Goal: Task Accomplishment & Management: Manage account settings

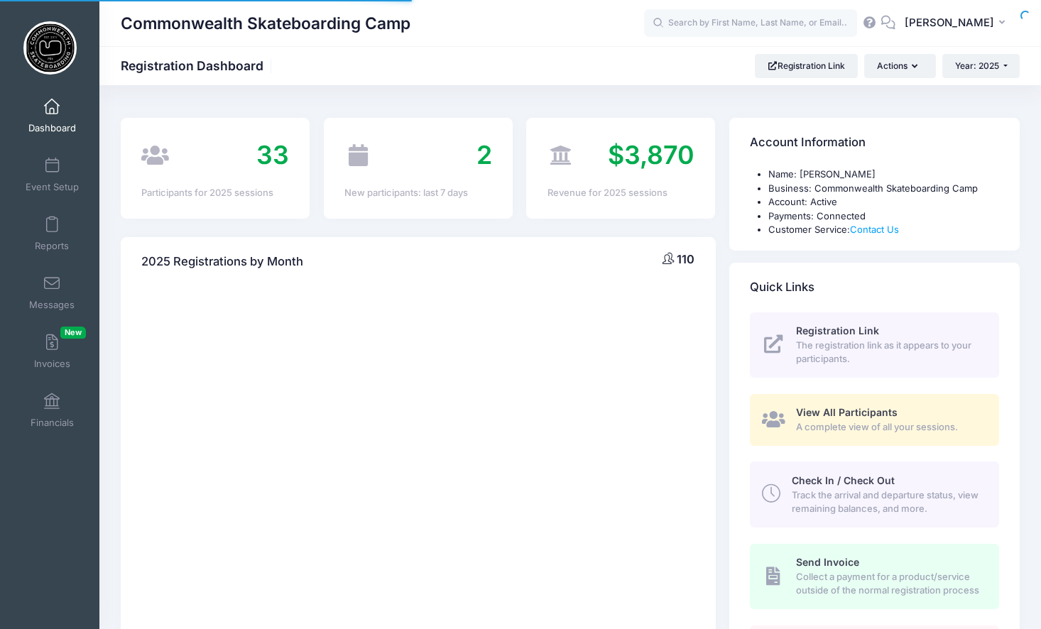
select select
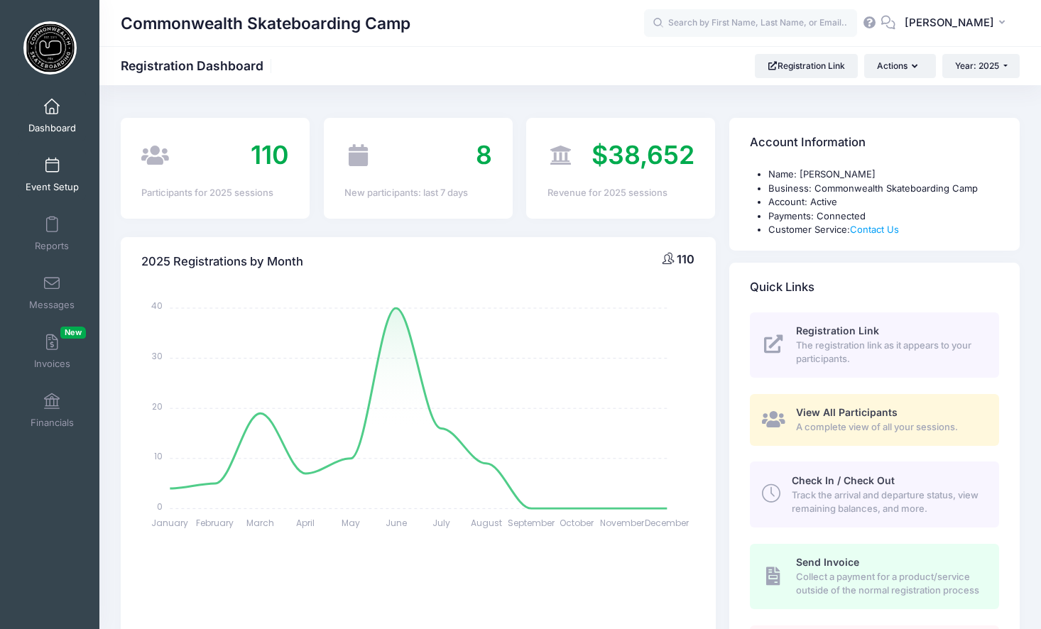
click at [26, 153] on link "Event Setup" at bounding box center [51, 175] width 67 height 50
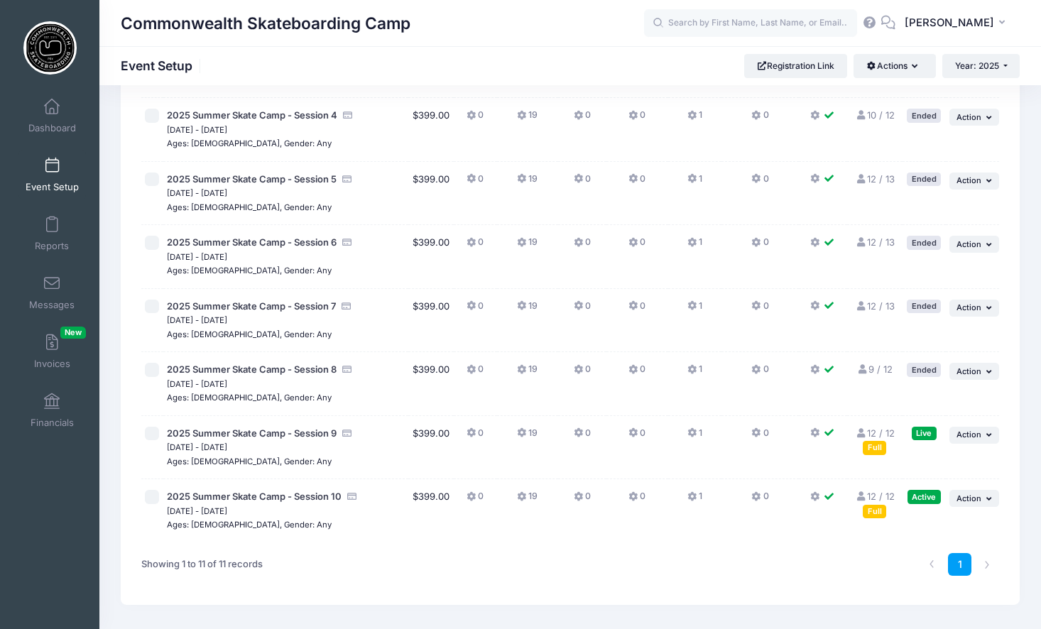
scroll to position [385, 0]
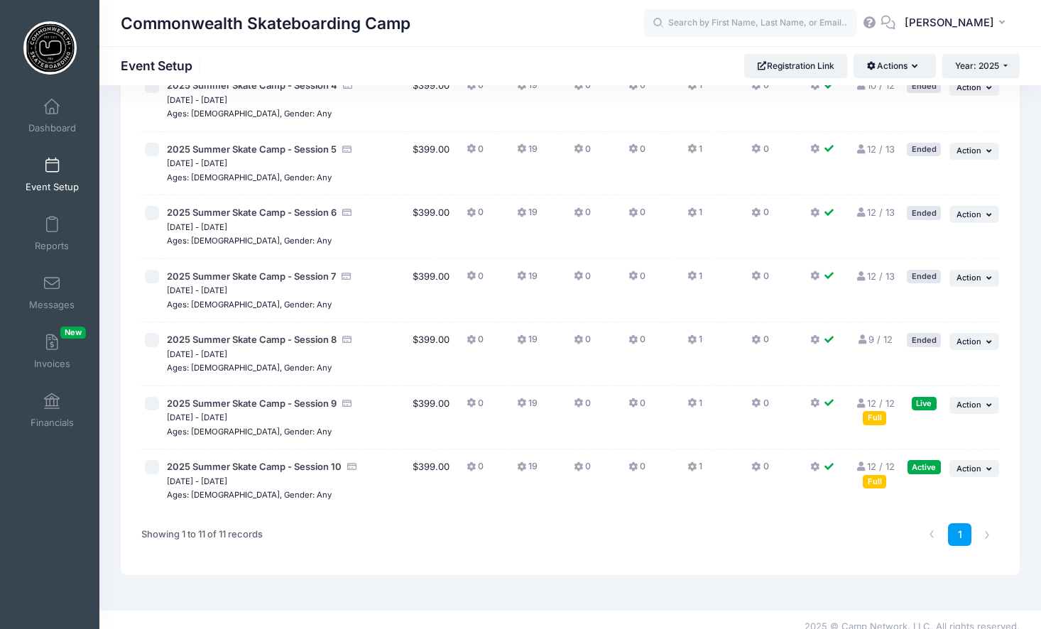
click at [877, 398] on link "12 / 12 Full" at bounding box center [874, 411] width 39 height 26
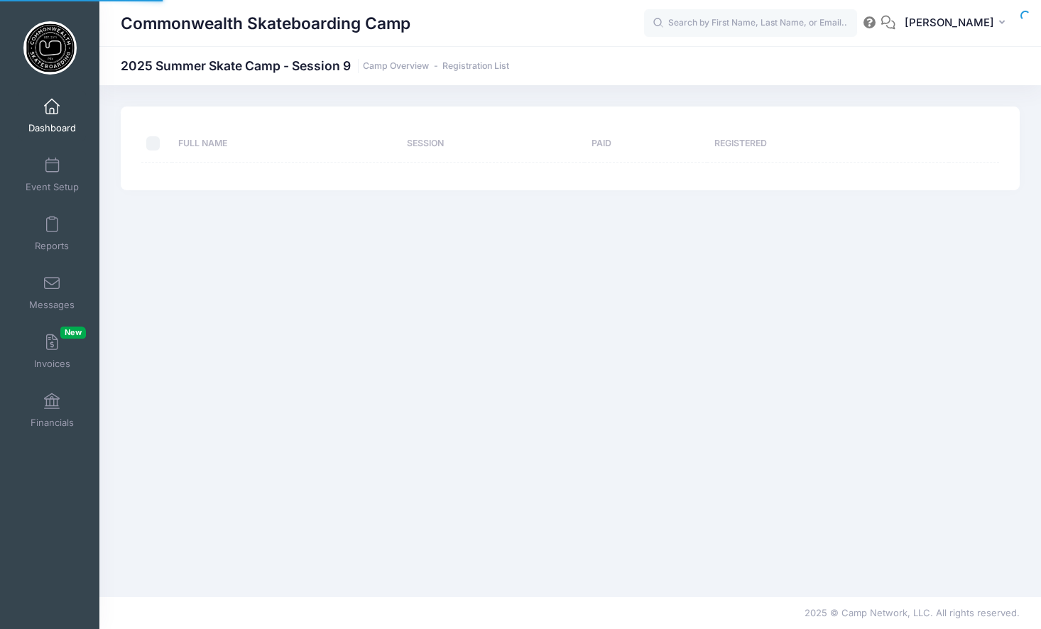
select select "10"
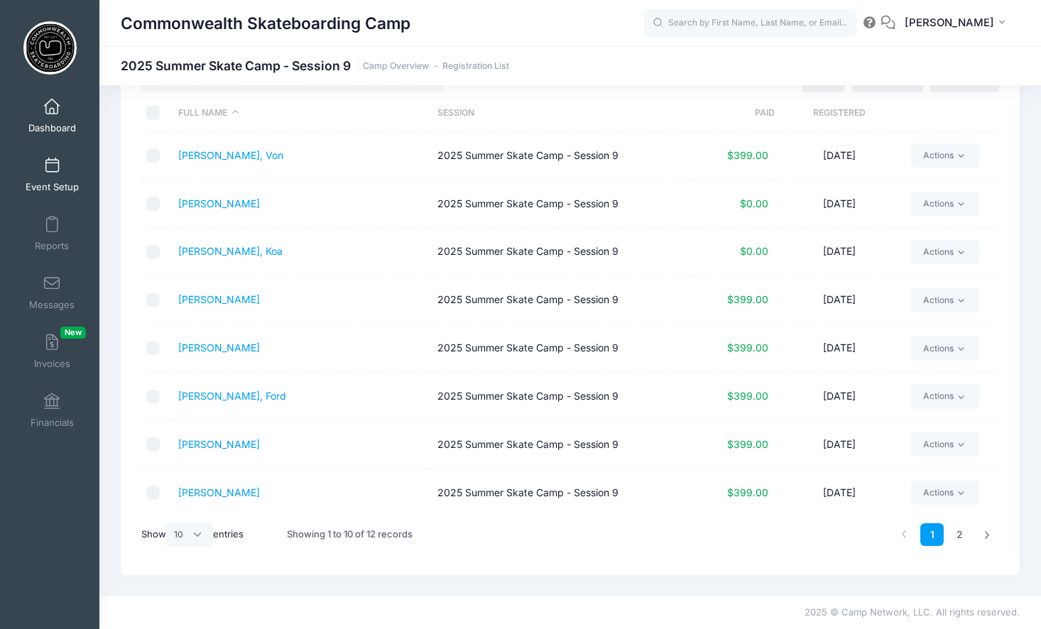
click at [52, 167] on span at bounding box center [52, 166] width 0 height 16
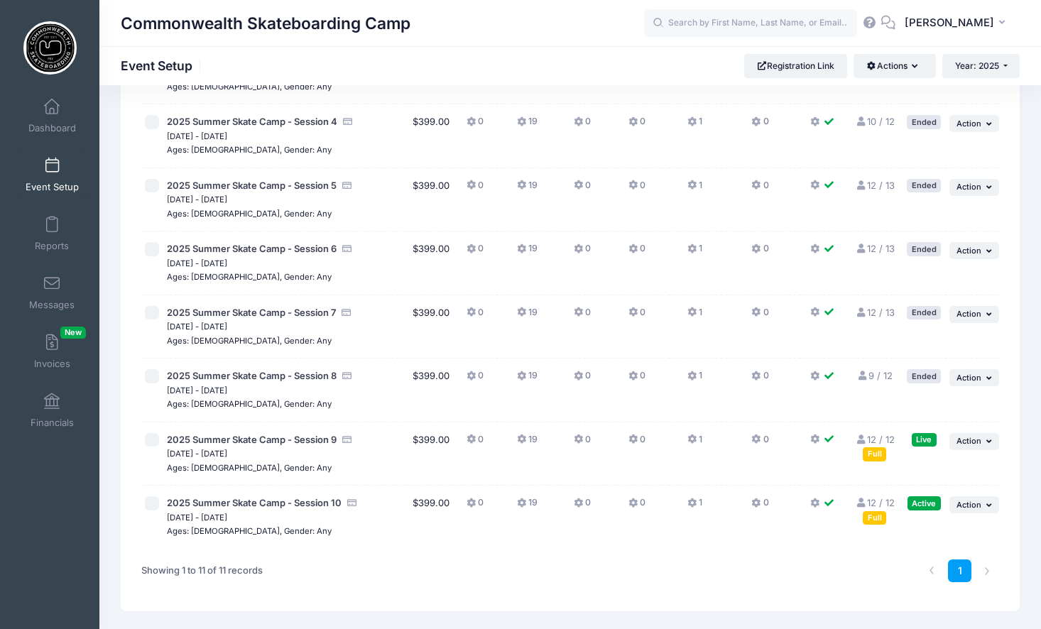
scroll to position [385, 0]
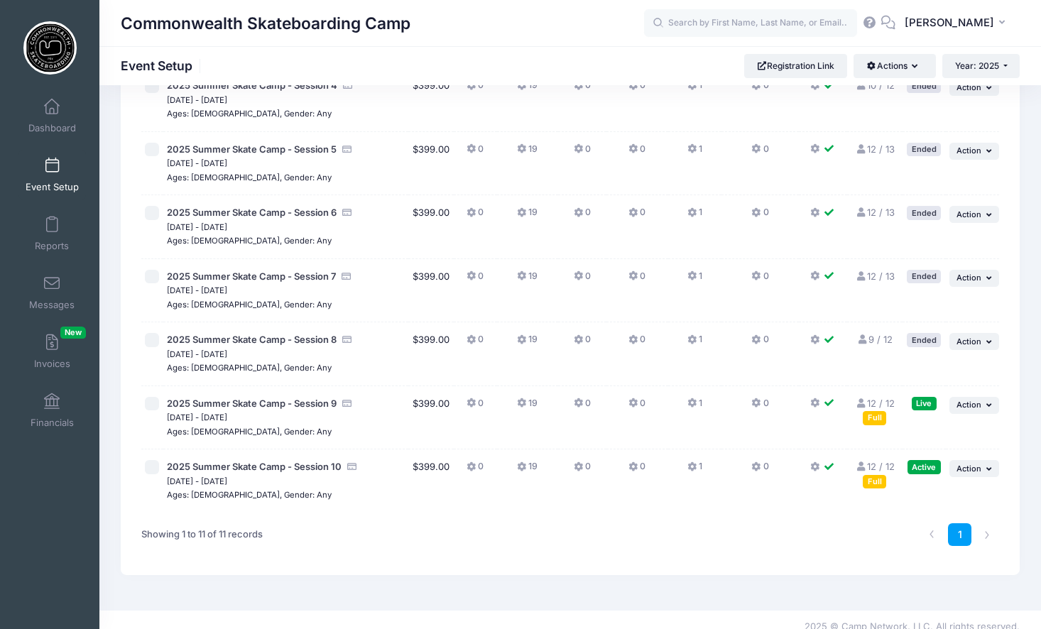
click at [889, 461] on link "12 / 12 Full" at bounding box center [874, 474] width 39 height 26
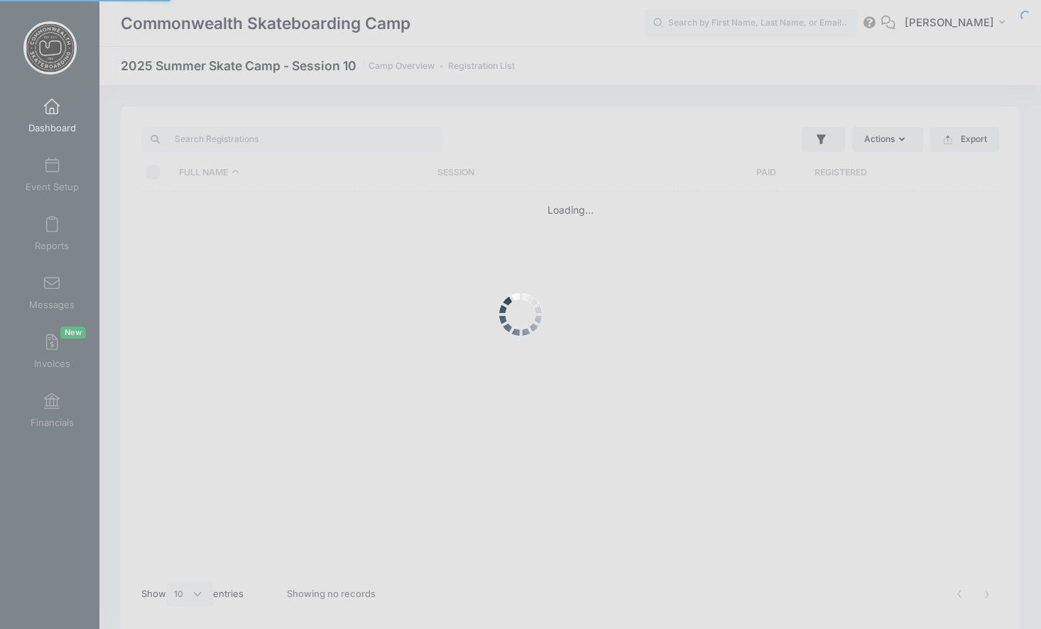
select select "10"
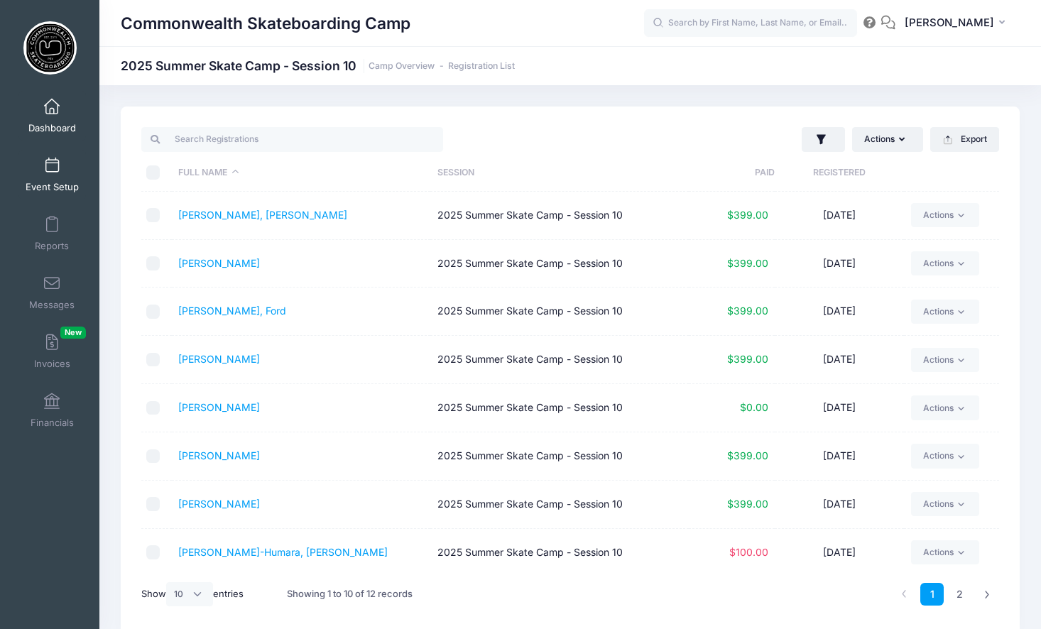
click at [52, 161] on span at bounding box center [52, 166] width 0 height 16
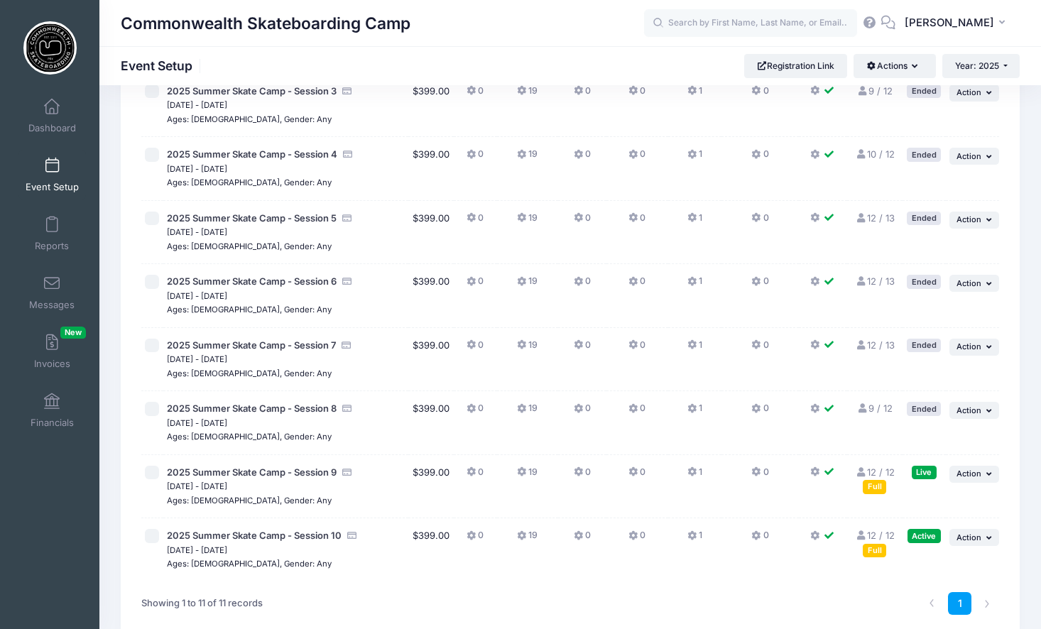
scroll to position [385, 0]
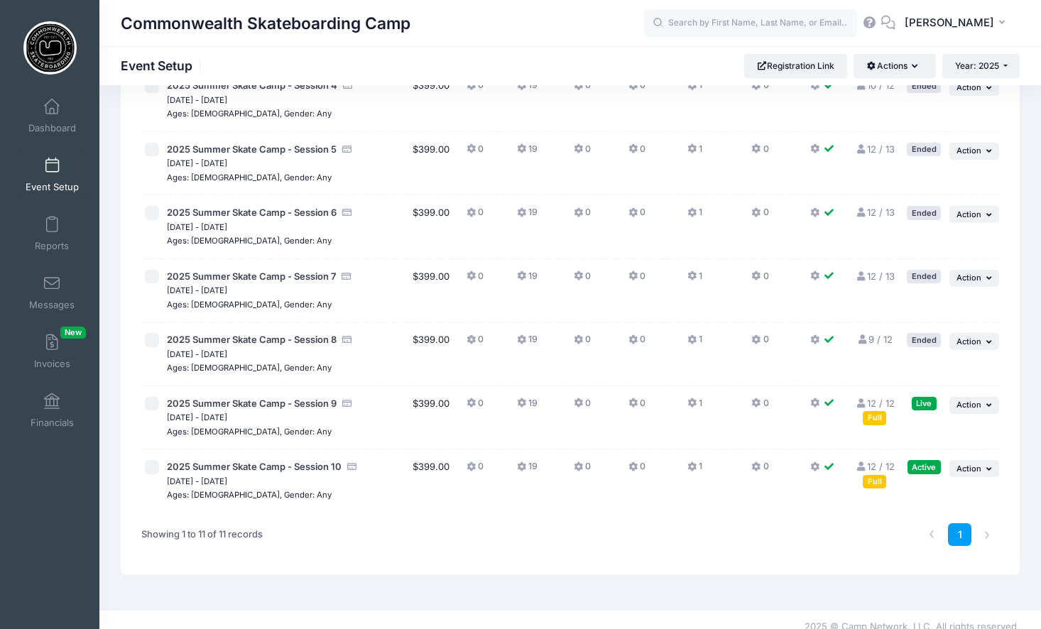
click at [878, 398] on link "12 / 12 Full" at bounding box center [874, 411] width 39 height 26
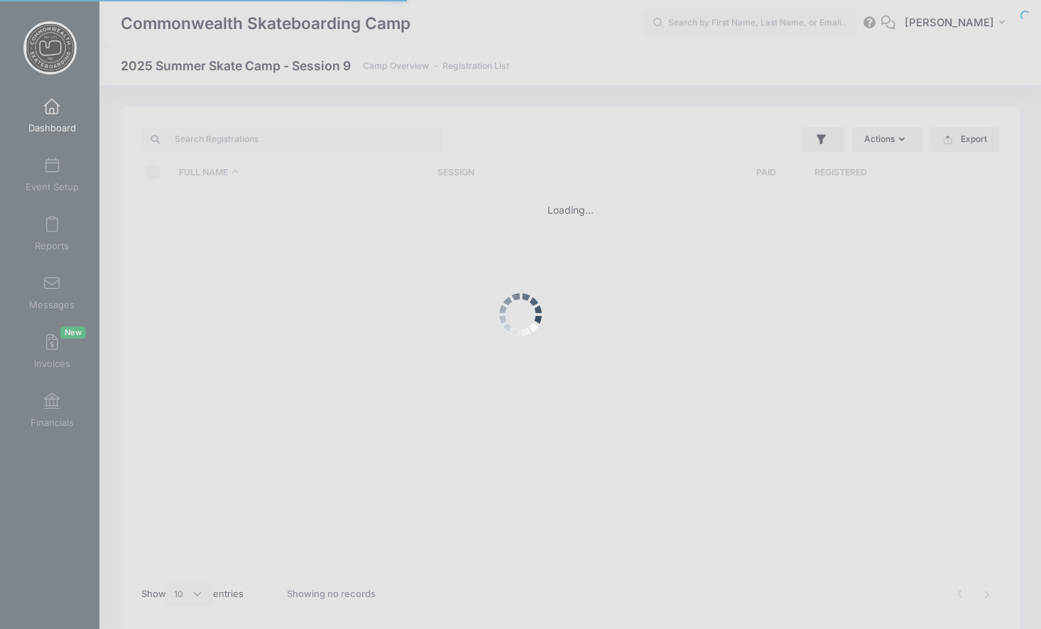
select select "10"
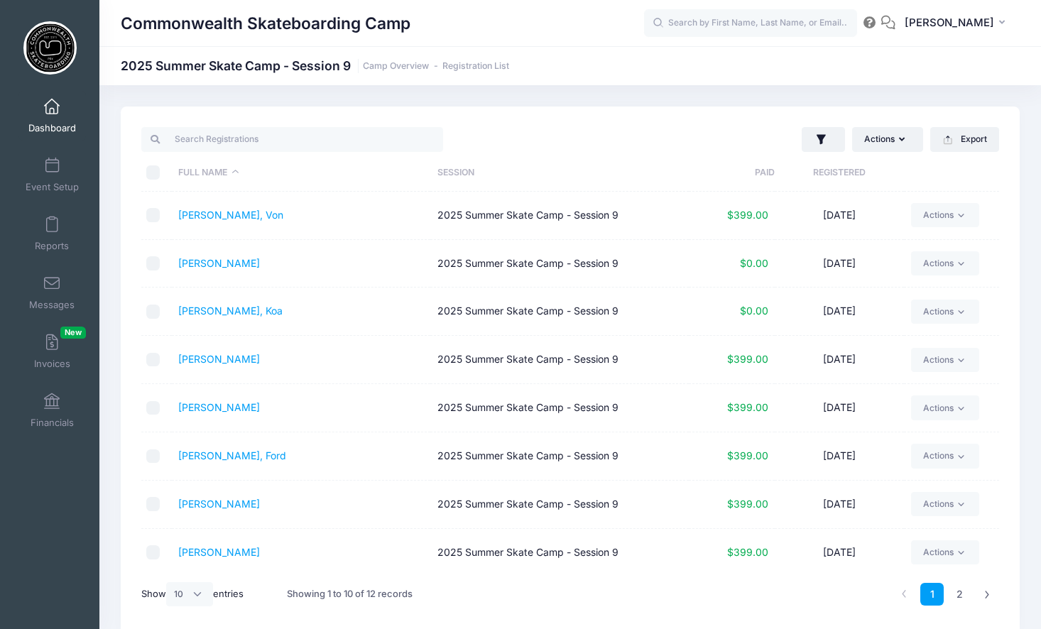
scroll to position [100, 0]
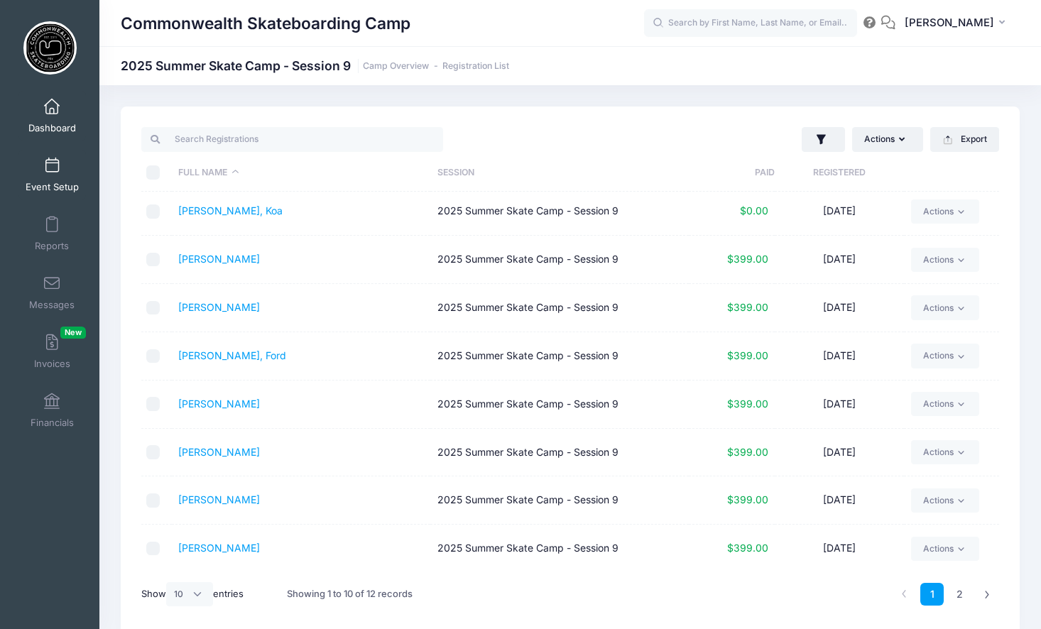
click at [52, 170] on span at bounding box center [52, 166] width 0 height 16
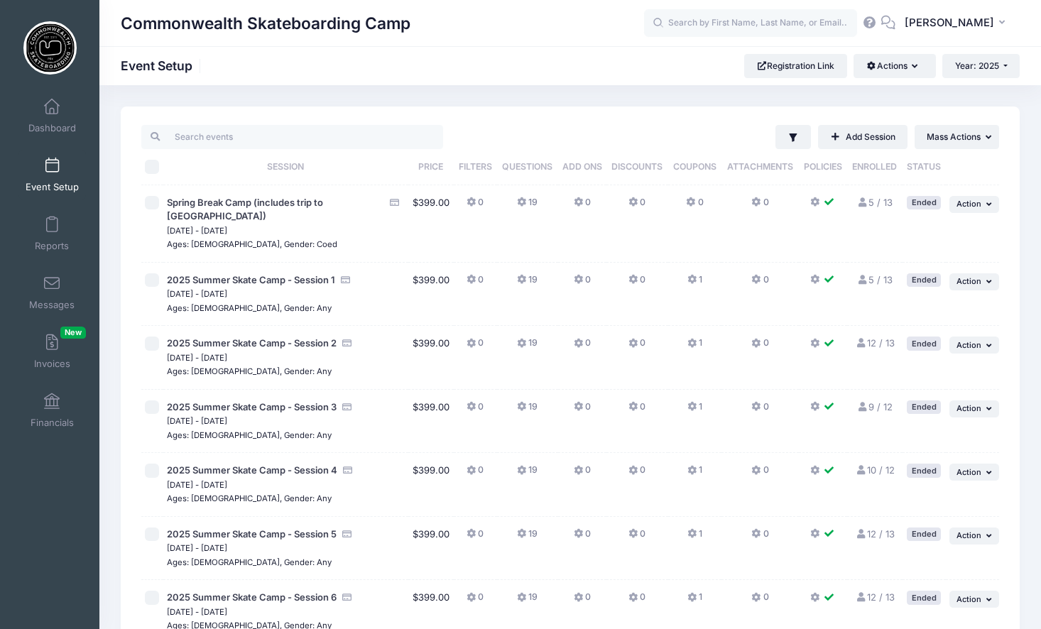
click at [52, 164] on span at bounding box center [52, 166] width 0 height 16
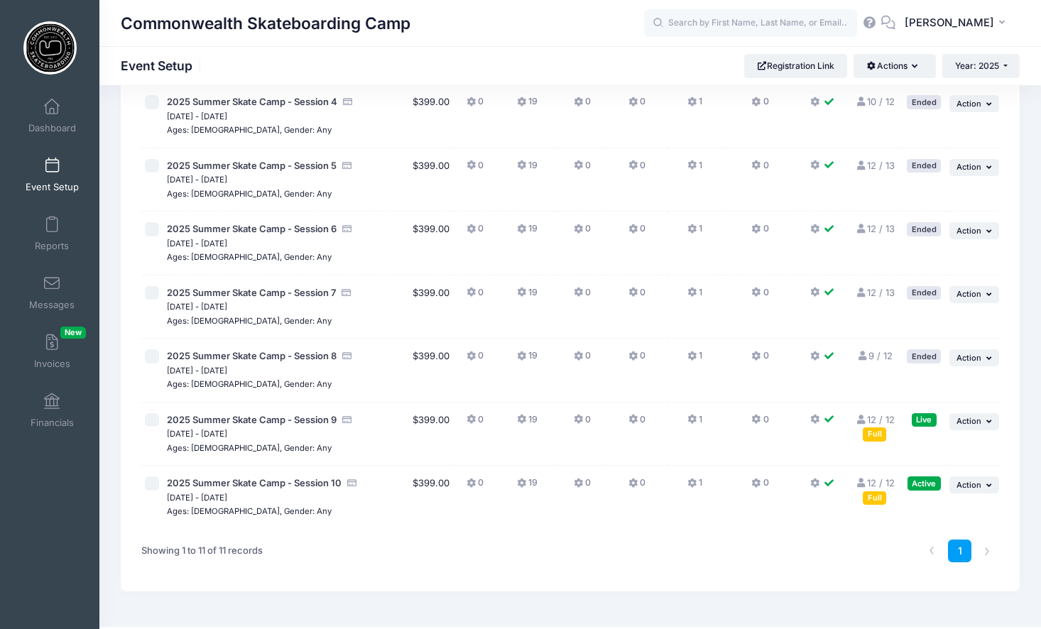
scroll to position [385, 0]
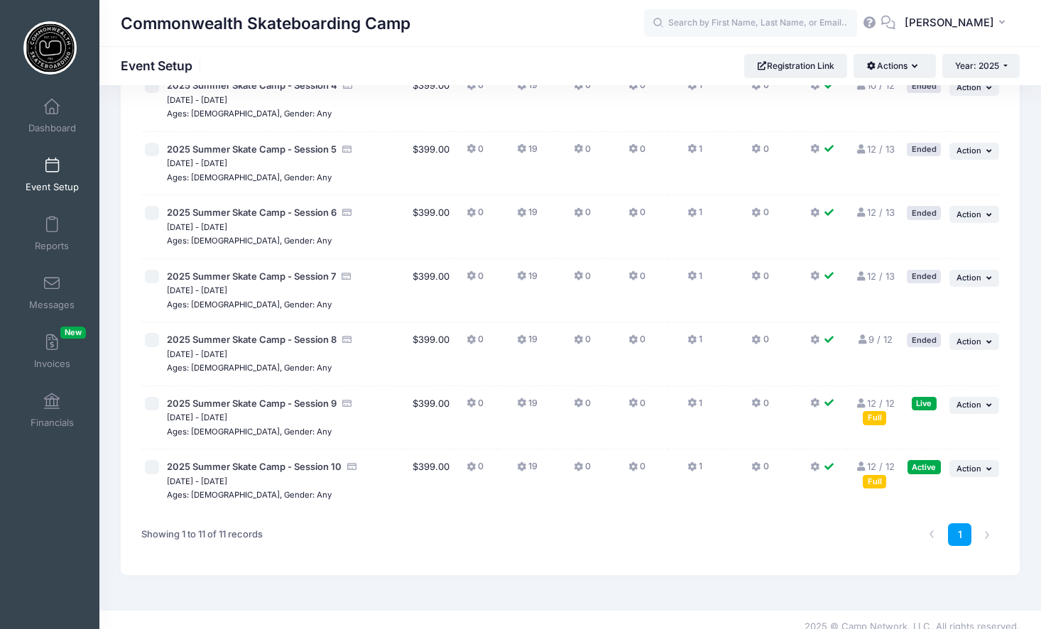
click at [883, 398] on link "12 / 12 Full" at bounding box center [874, 411] width 39 height 26
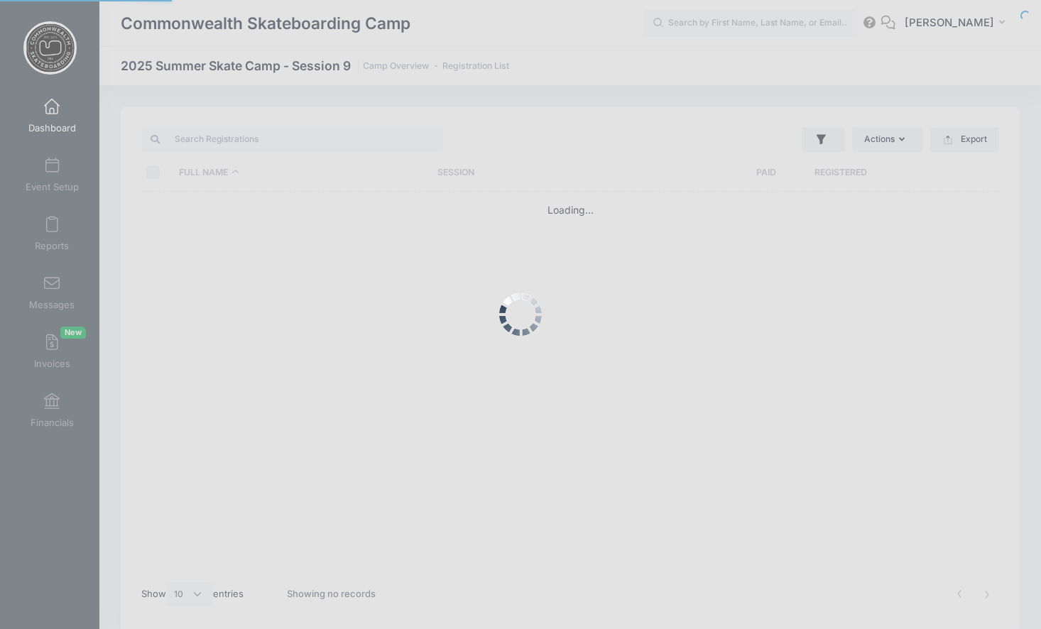
select select "10"
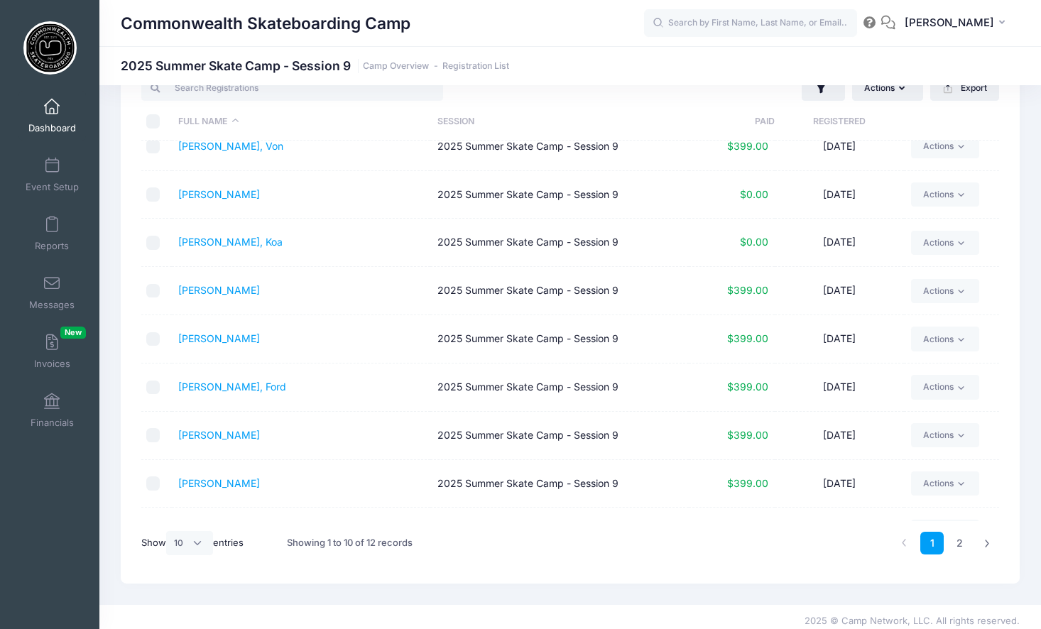
scroll to position [15, 0]
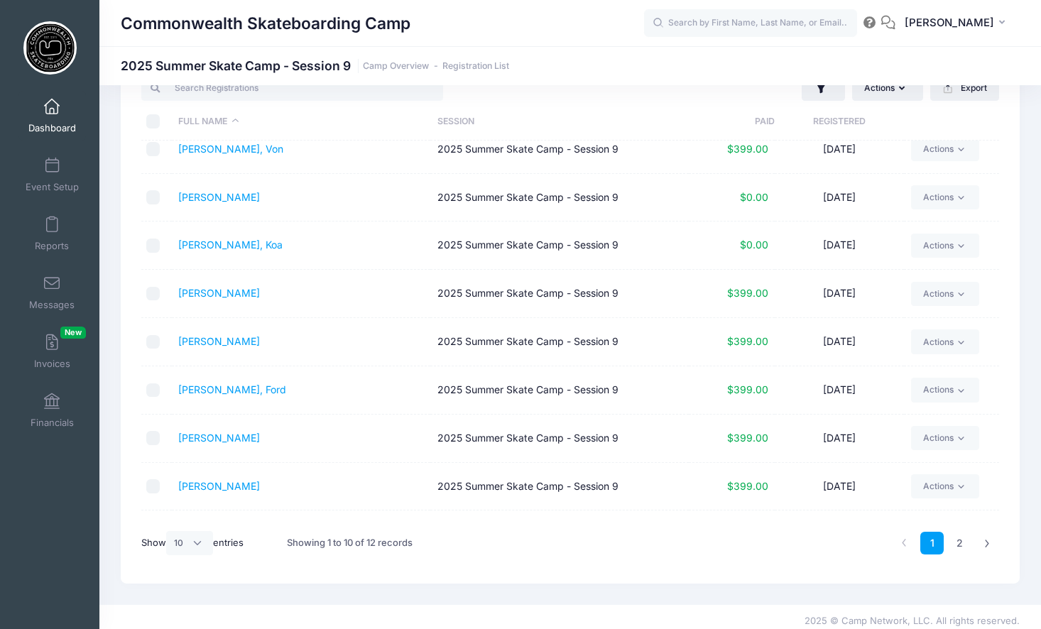
drag, startPoint x: 48, startPoint y: 164, endPoint x: 463, endPoint y: 344, distance: 452.2
click at [52, 164] on span at bounding box center [52, 166] width 0 height 16
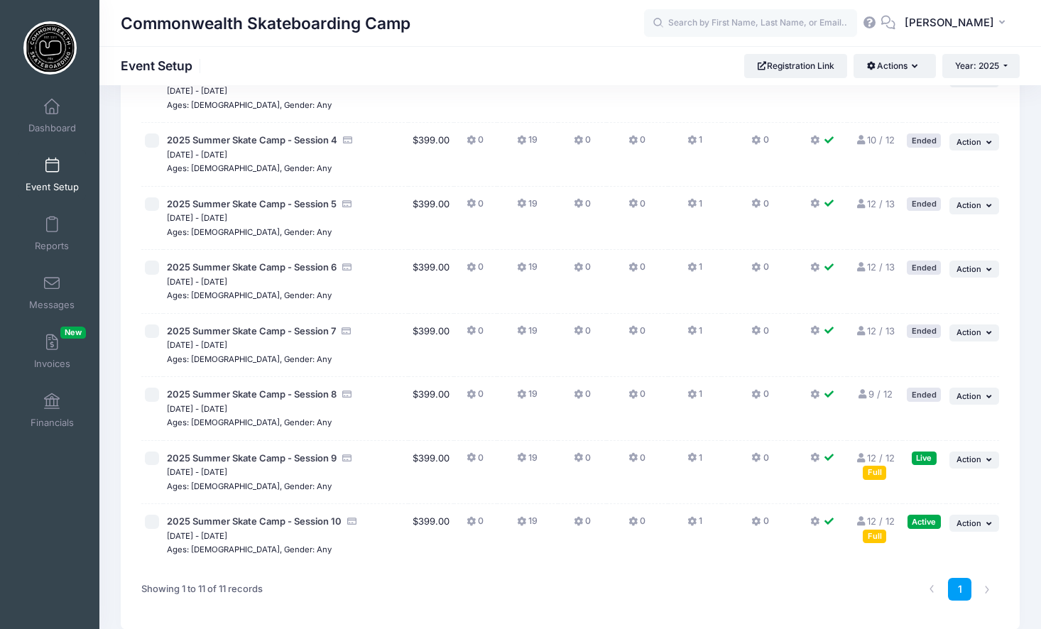
scroll to position [385, 0]
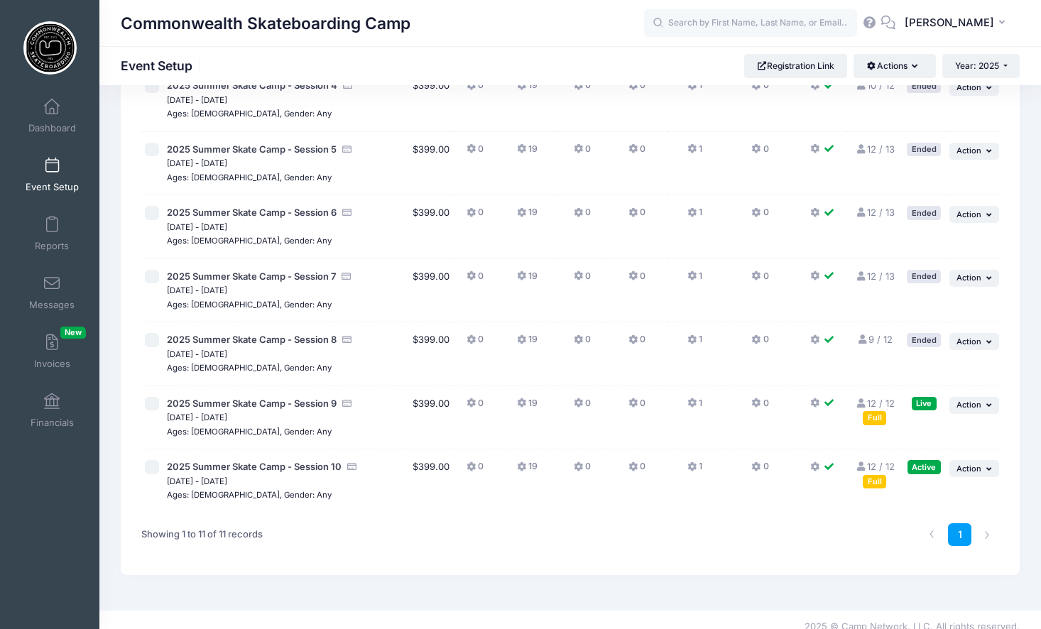
click at [882, 461] on link "12 / 12 Full" at bounding box center [874, 474] width 39 height 26
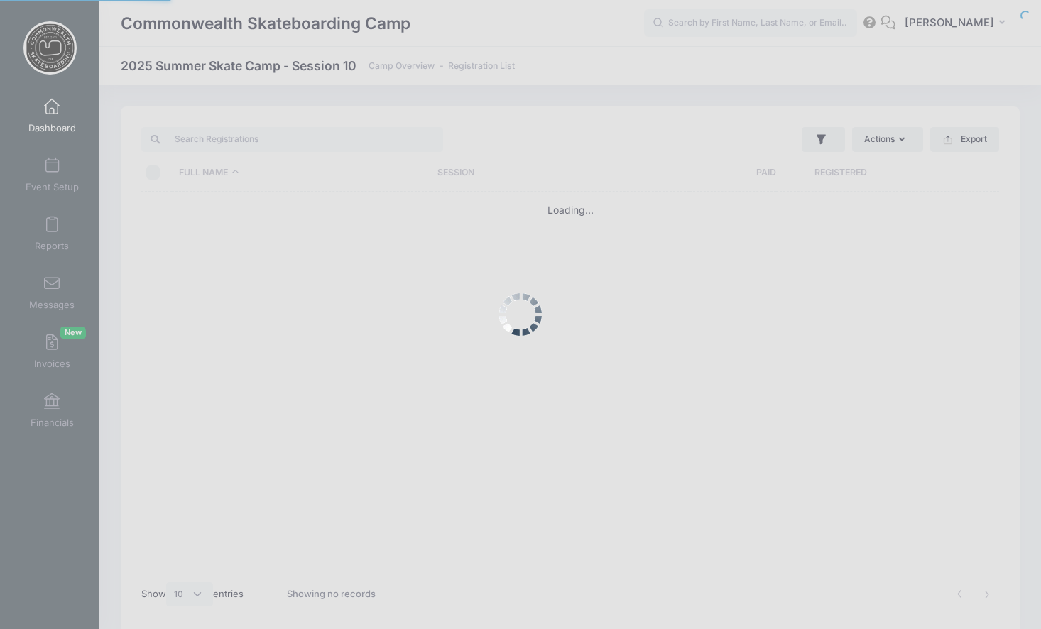
select select "10"
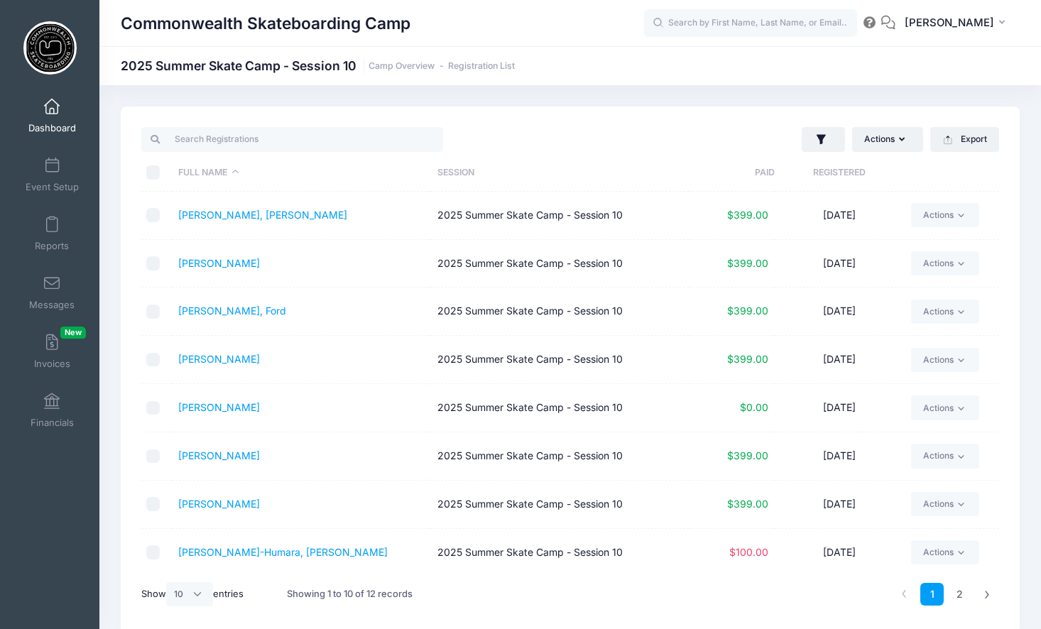
scroll to position [34, 0]
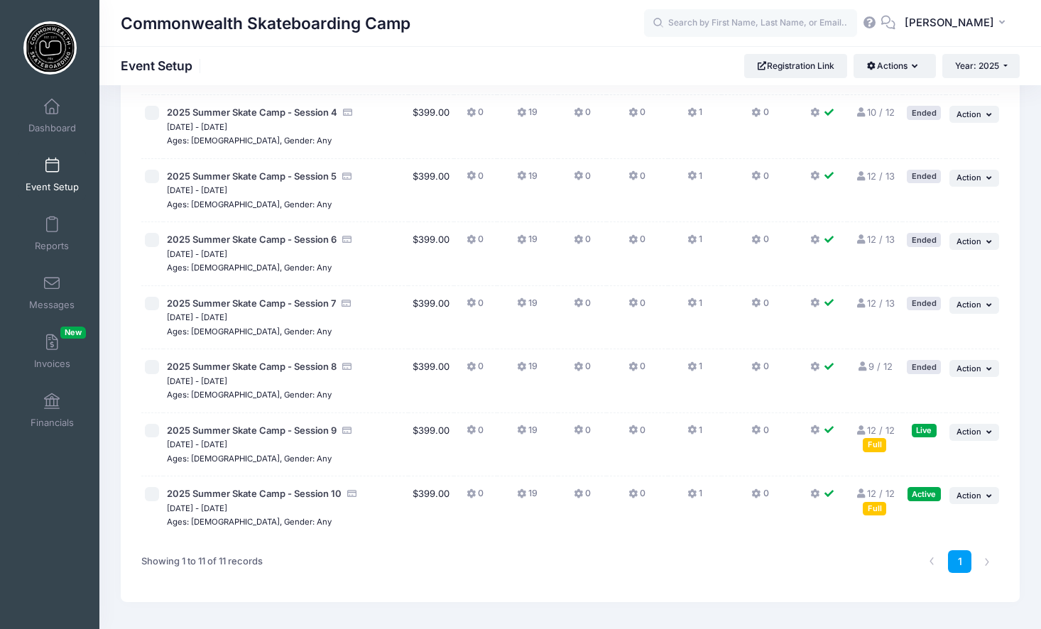
scroll to position [385, 0]
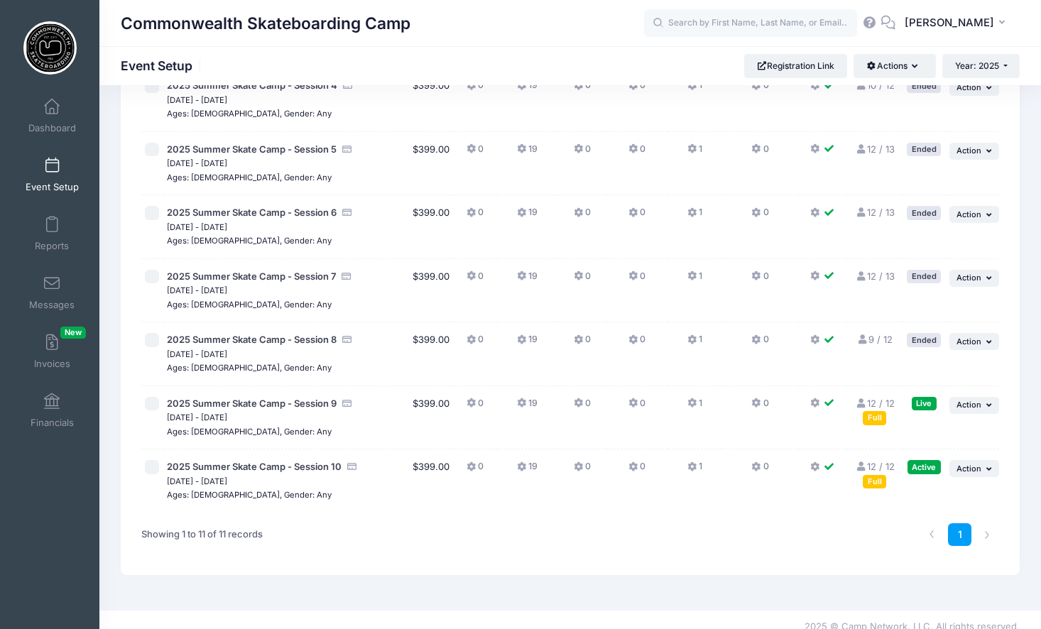
click at [883, 398] on link "12 / 12 Full" at bounding box center [874, 411] width 39 height 26
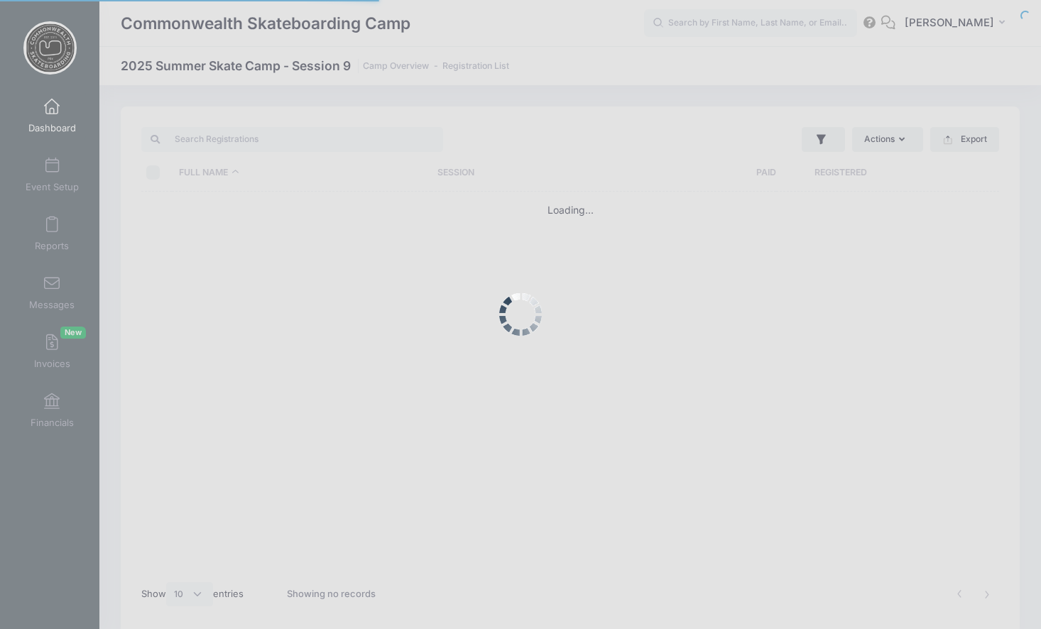
select select "10"
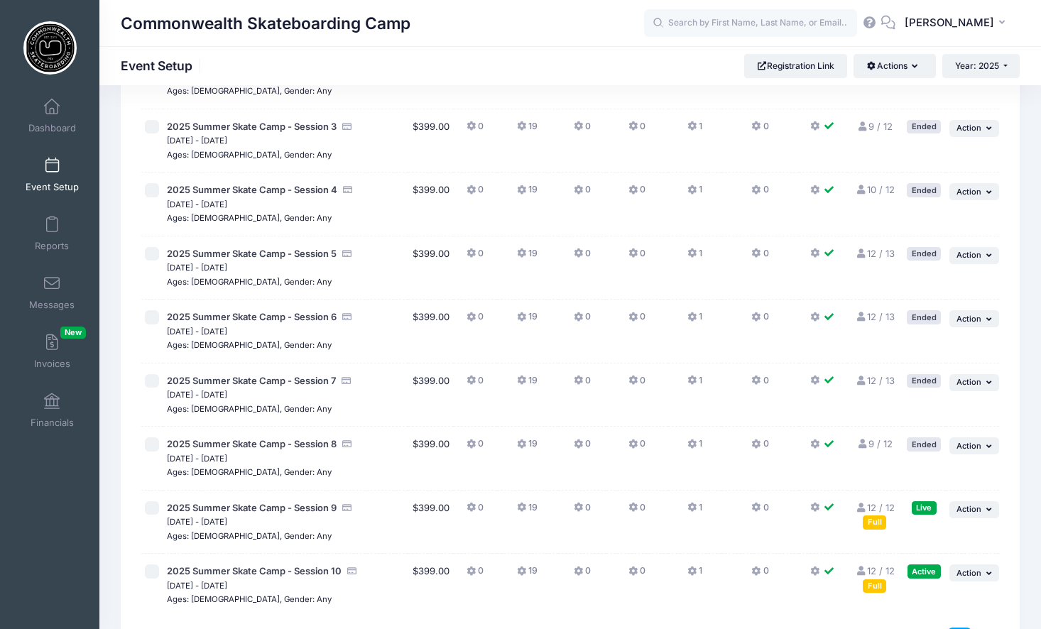
scroll to position [385, 0]
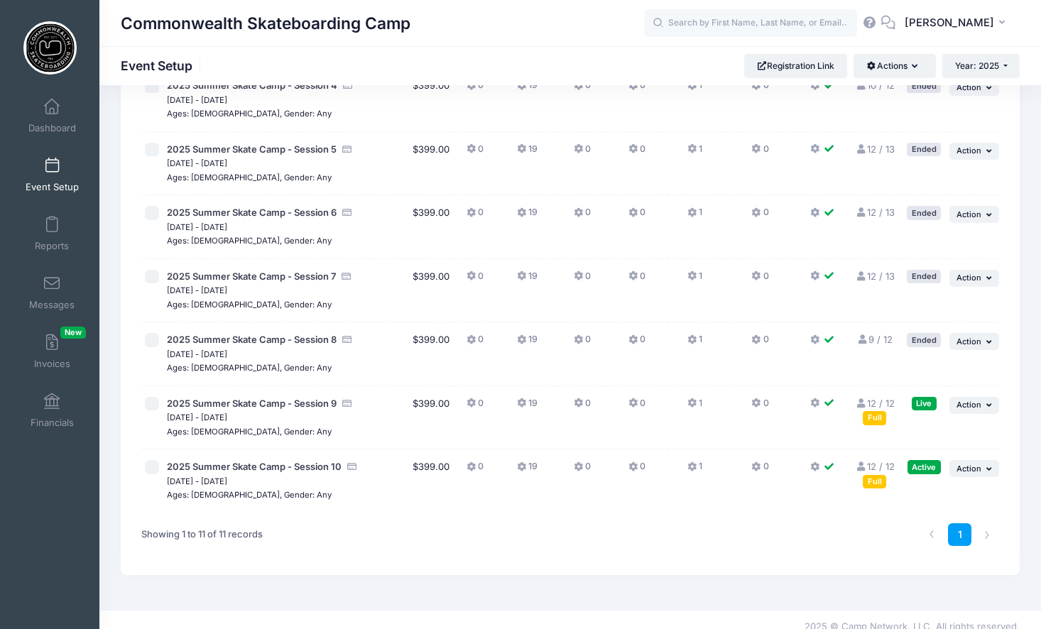
click at [884, 461] on link "12 / 12 Full" at bounding box center [874, 474] width 39 height 26
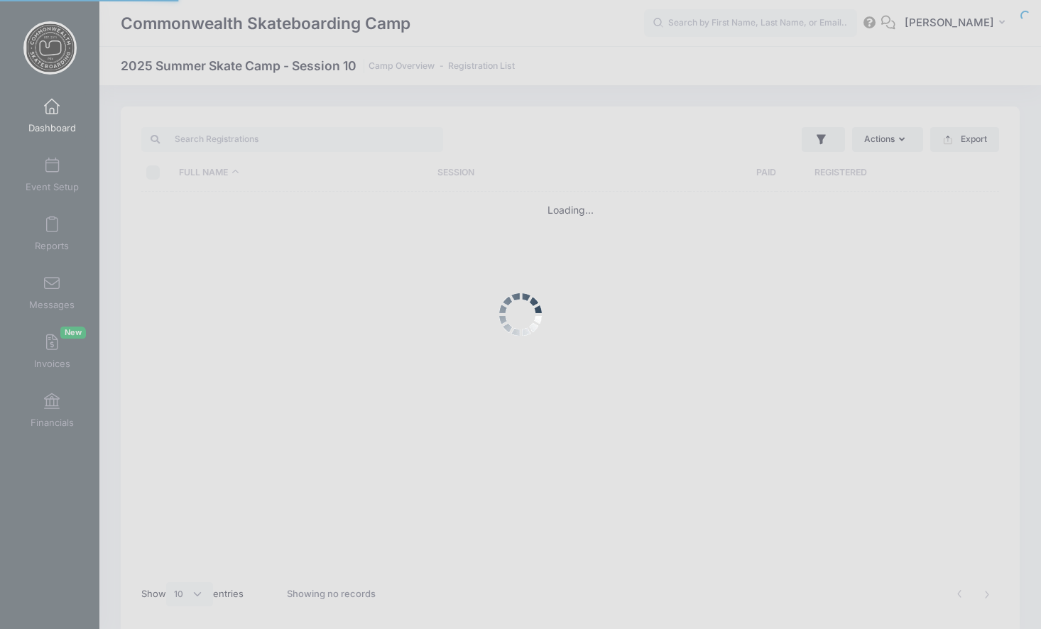
select select "10"
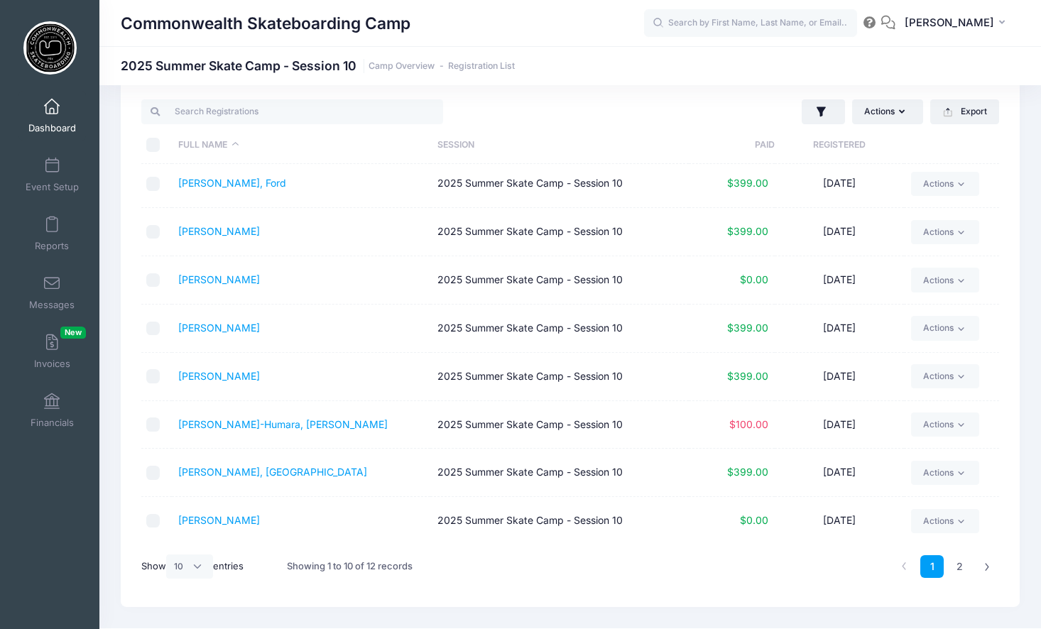
scroll to position [26, 0]
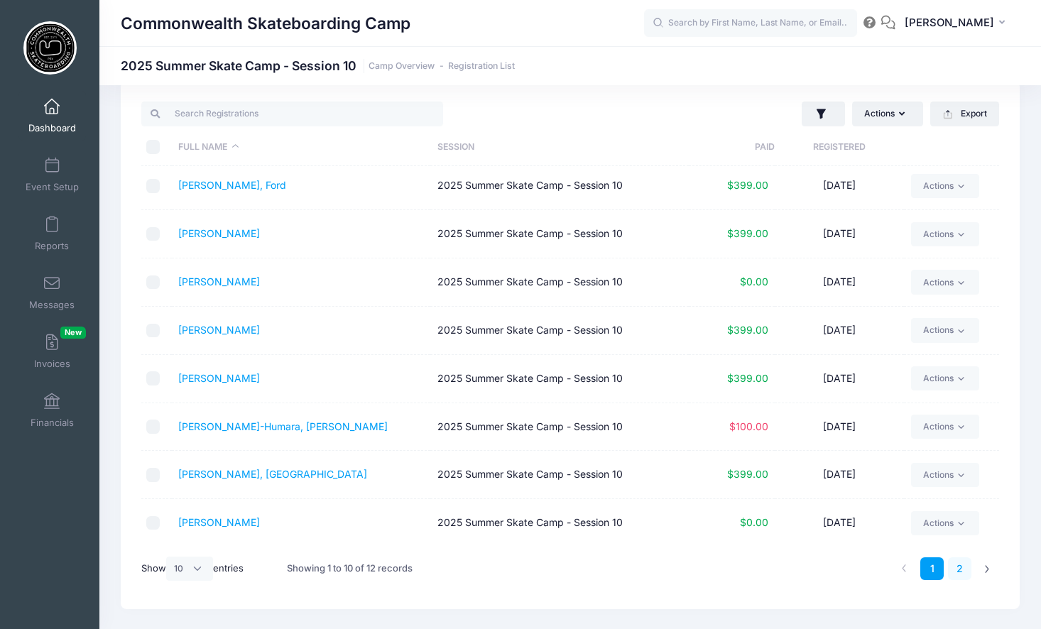
click at [960, 562] on link "2" at bounding box center [959, 568] width 23 height 23
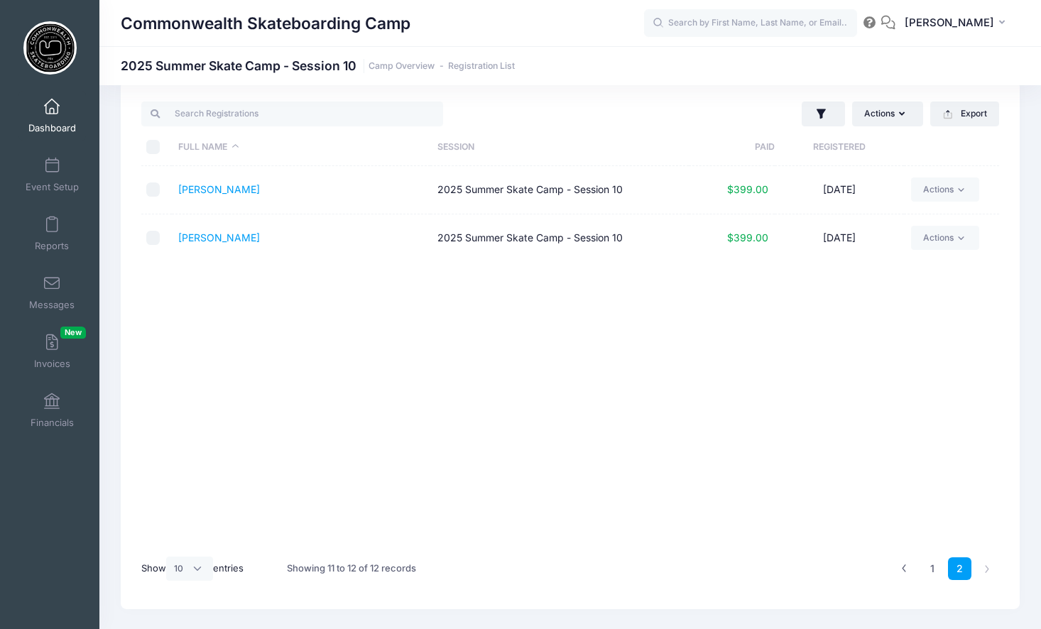
click at [52, 112] on span at bounding box center [52, 107] width 0 height 16
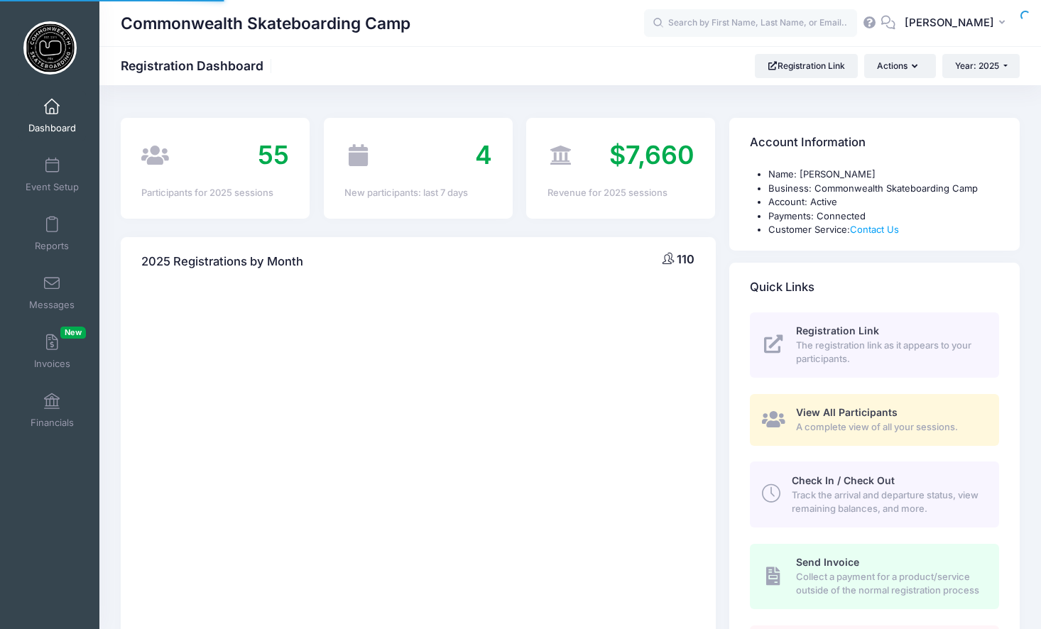
select select
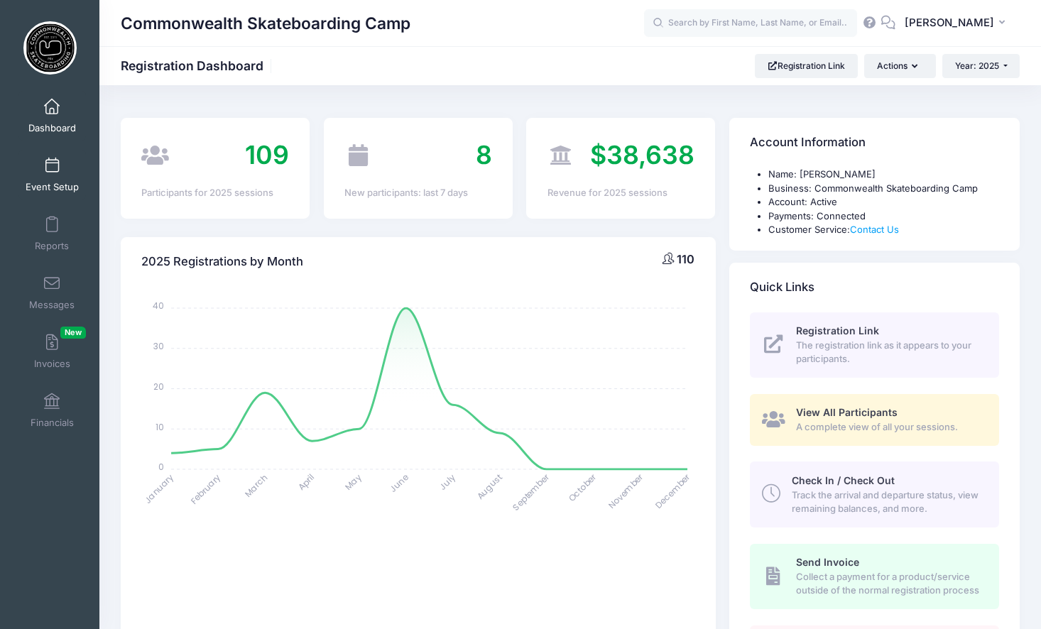
click at [52, 169] on span at bounding box center [52, 166] width 0 height 16
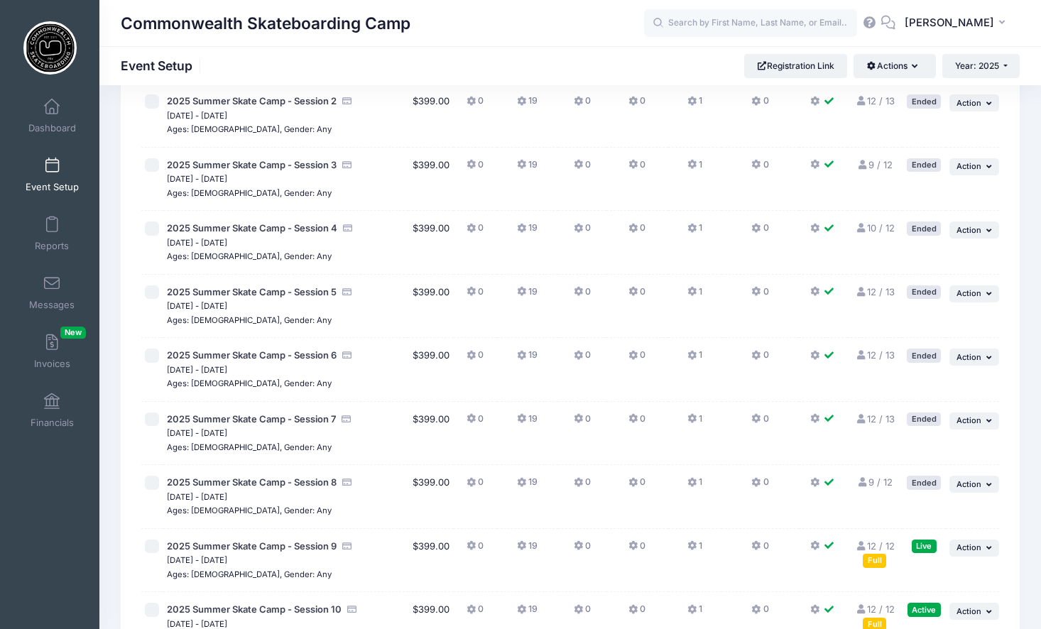
scroll to position [244, 0]
click at [878, 539] on link "12 / 12 Full" at bounding box center [874, 552] width 39 height 26
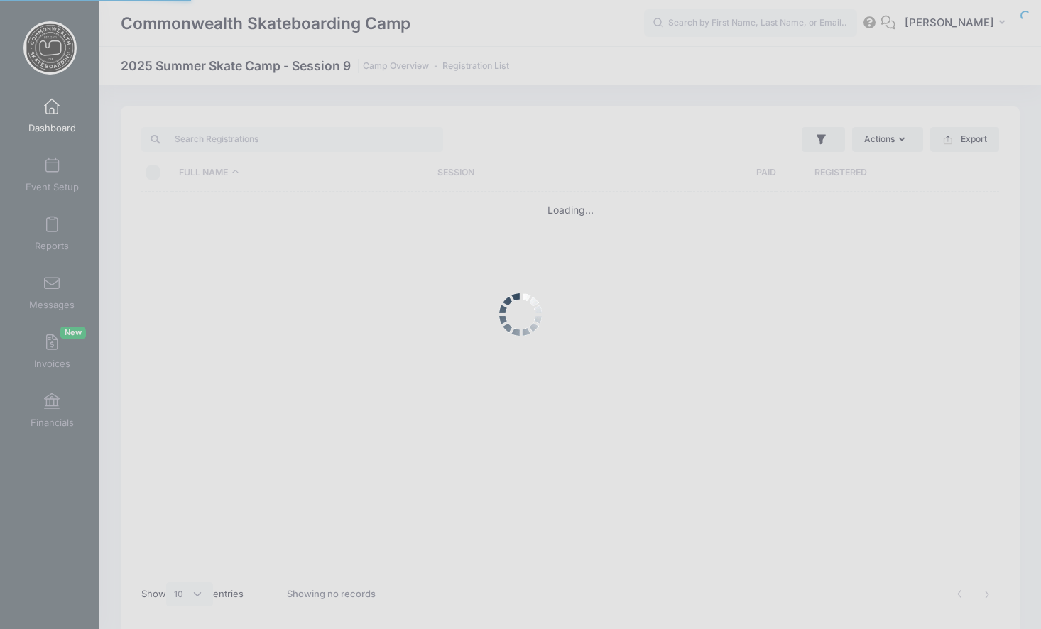
select select "10"
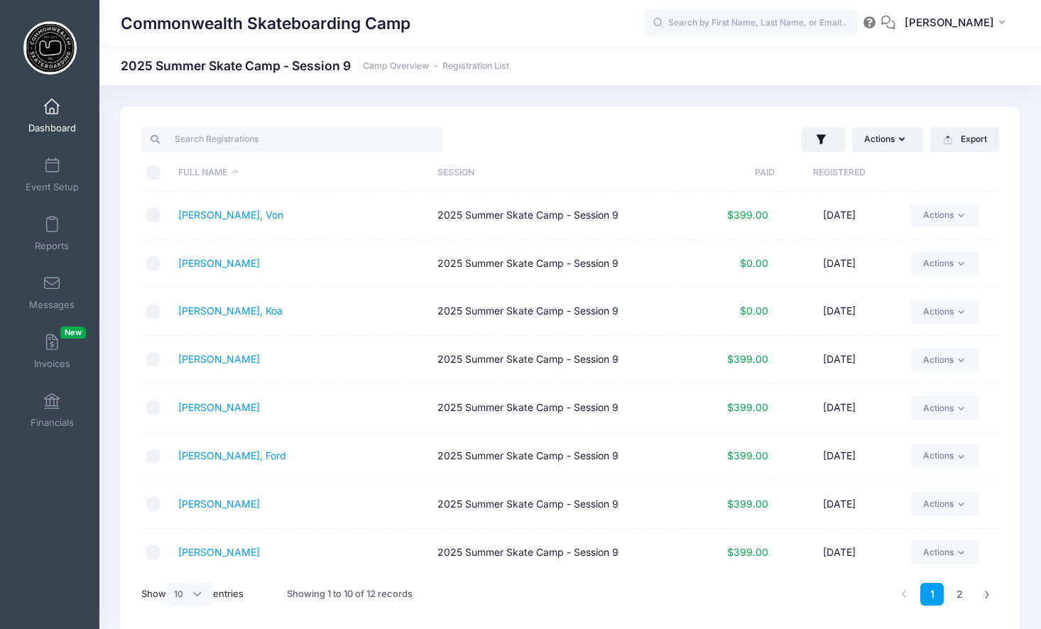
scroll to position [100, 0]
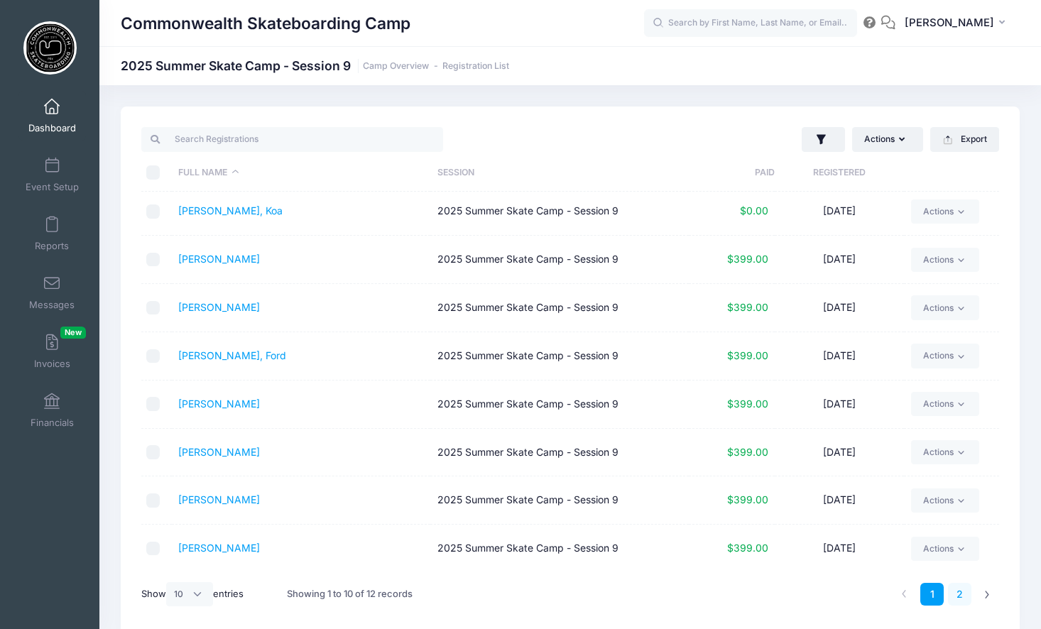
click at [963, 596] on link "2" at bounding box center [959, 594] width 23 height 23
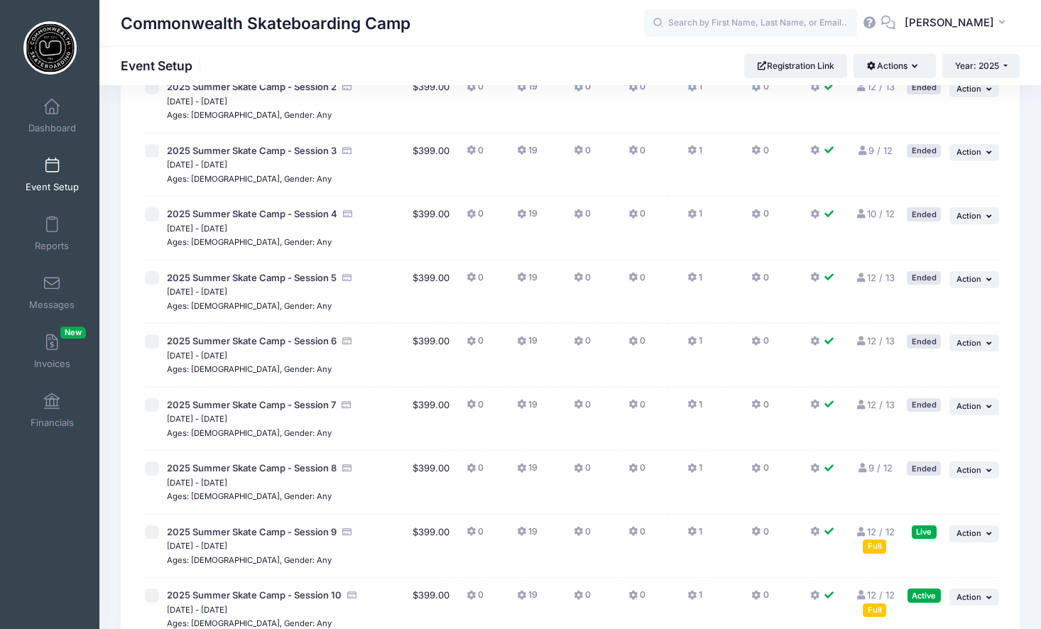
scroll to position [385, 0]
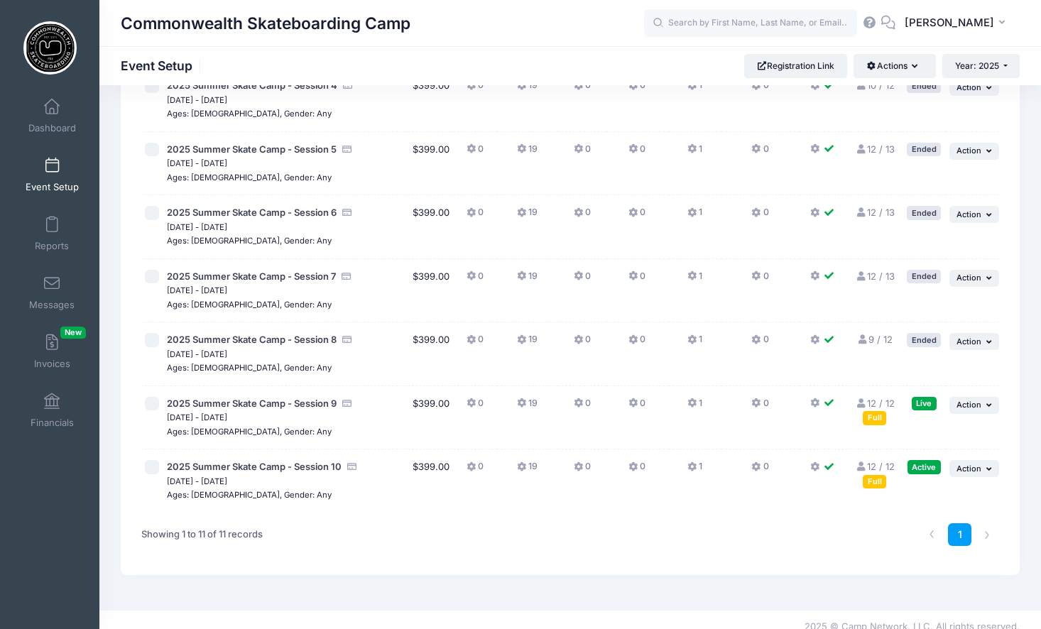
click at [890, 461] on link "12 / 12 Full" at bounding box center [874, 474] width 39 height 26
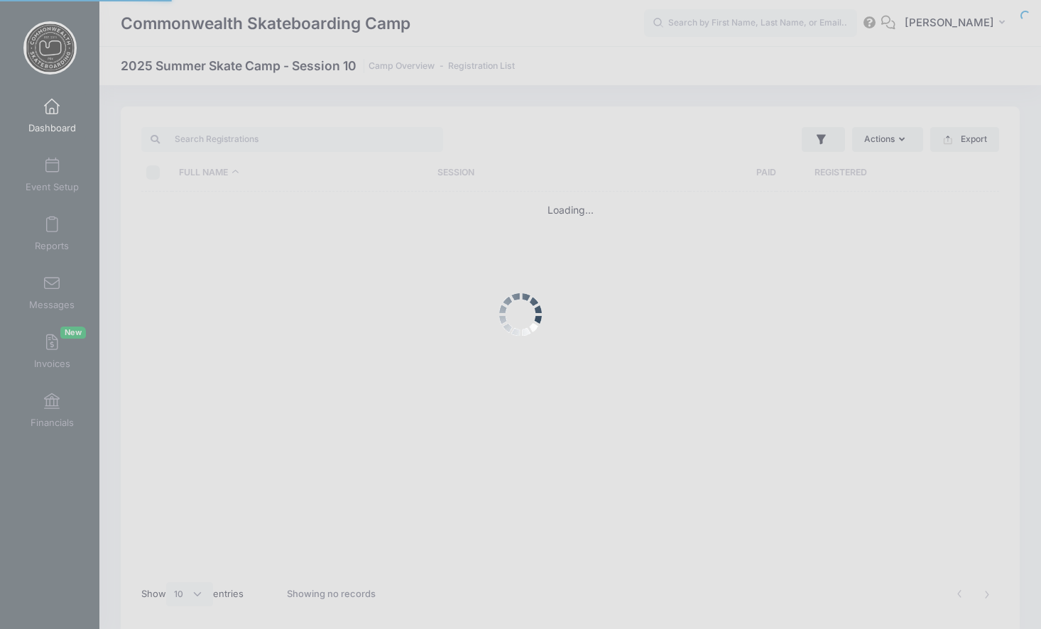
select select "10"
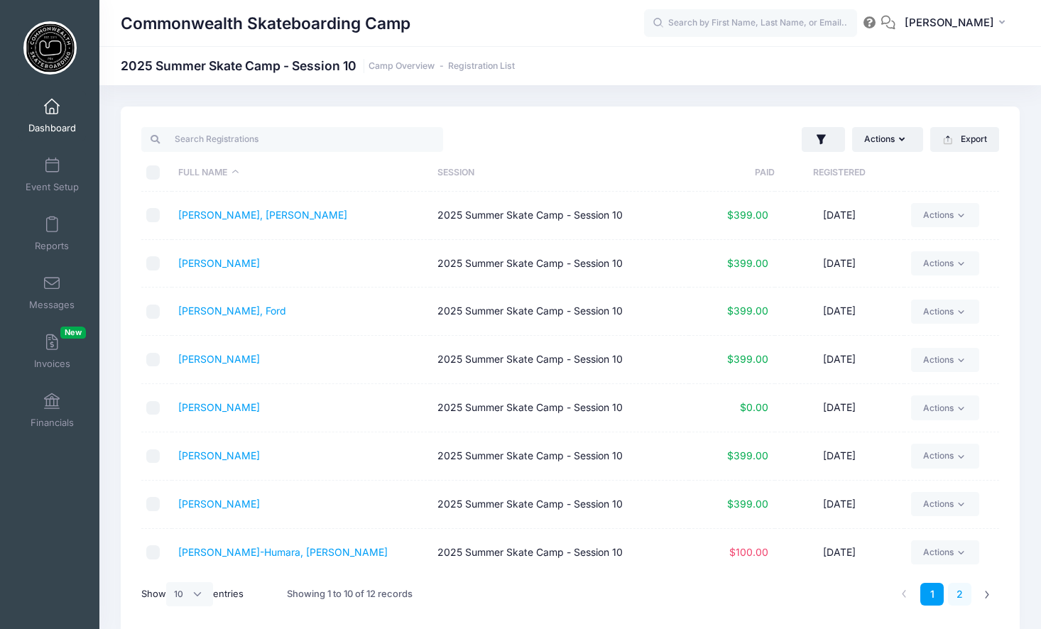
click at [964, 596] on link "2" at bounding box center [959, 594] width 23 height 23
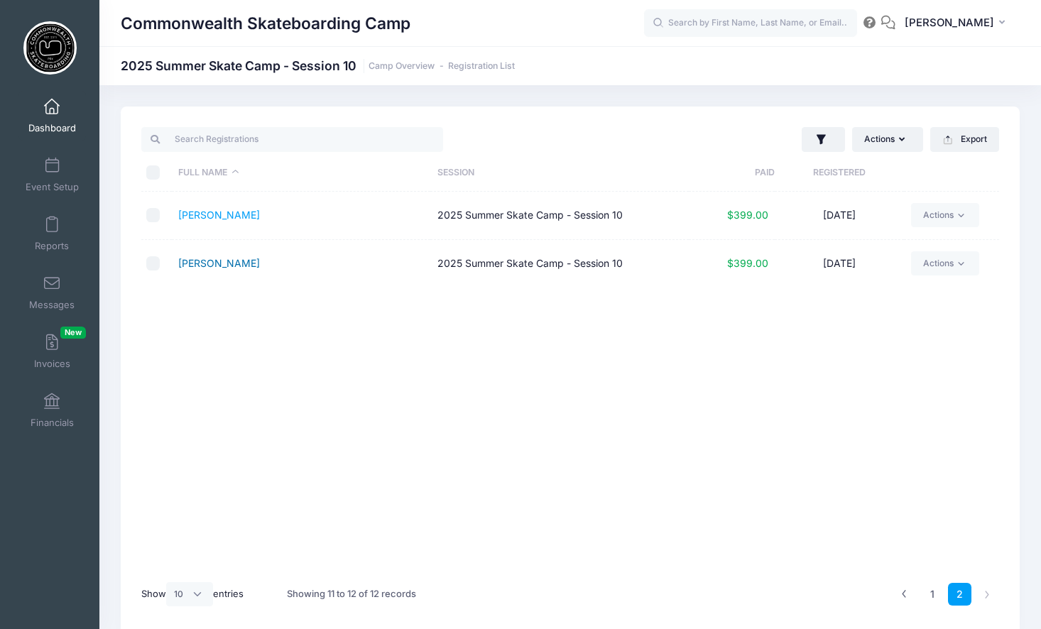
click at [224, 261] on link "Wildermuth, Skyler" at bounding box center [219, 263] width 82 height 12
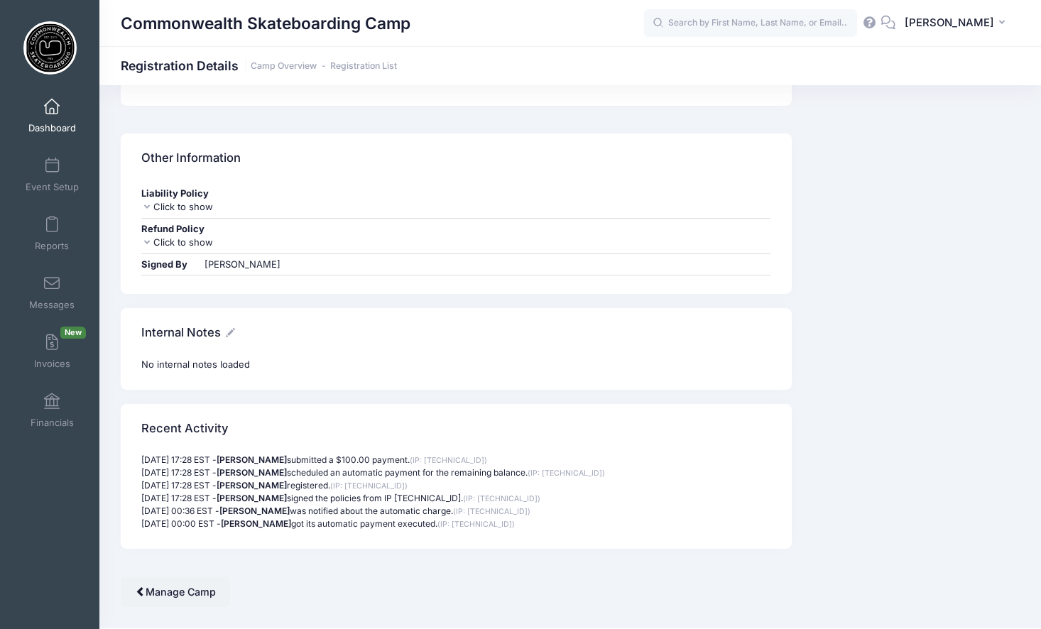
scroll to position [1201, 0]
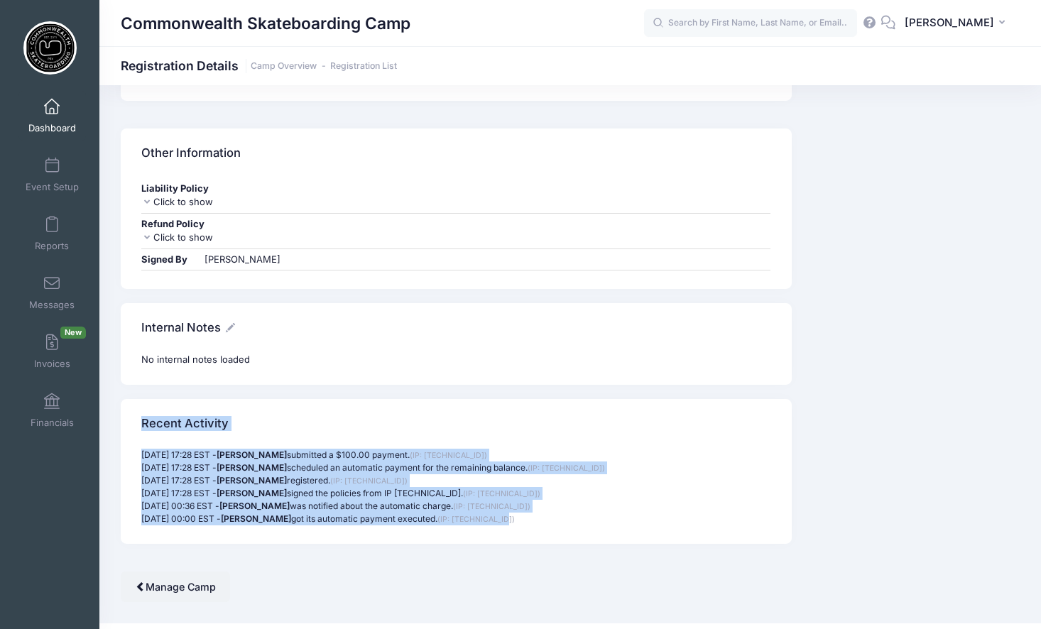
drag, startPoint x: 142, startPoint y: 426, endPoint x: 528, endPoint y: 516, distance: 396.0
click at [528, 516] on div "Recent Activity [DATE] 17:28 EST - [PERSON_NAME] submitted a $100.00 payment. (…" at bounding box center [456, 471] width 671 height 145
copy div "Recent Activity [DATE] 17:28 EST - [PERSON_NAME] submitted a $100.00 payment. (…"
click at [519, 418] on div "Recent Activity" at bounding box center [456, 424] width 671 height 50
